Goal: Navigation & Orientation: Understand site structure

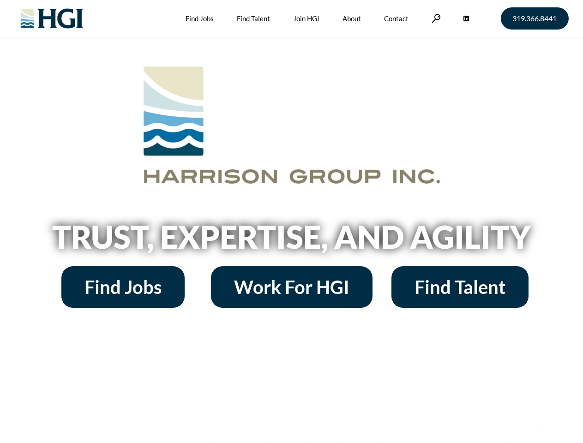
click at [291, 222] on h2 "Trust, Expertise, and Agility" at bounding box center [292, 236] width 526 height 31
click at [435, 18] on link at bounding box center [436, 18] width 9 height 9
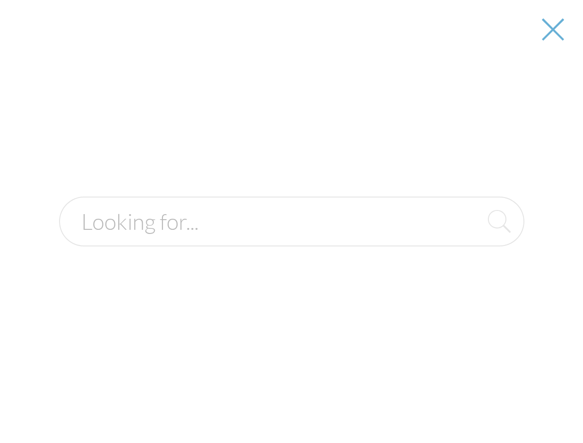
click at [291, 240] on h2 "Trust, Expertise, and Agility" at bounding box center [292, 236] width 526 height 31
